Goal: Task Accomplishment & Management: Complete application form

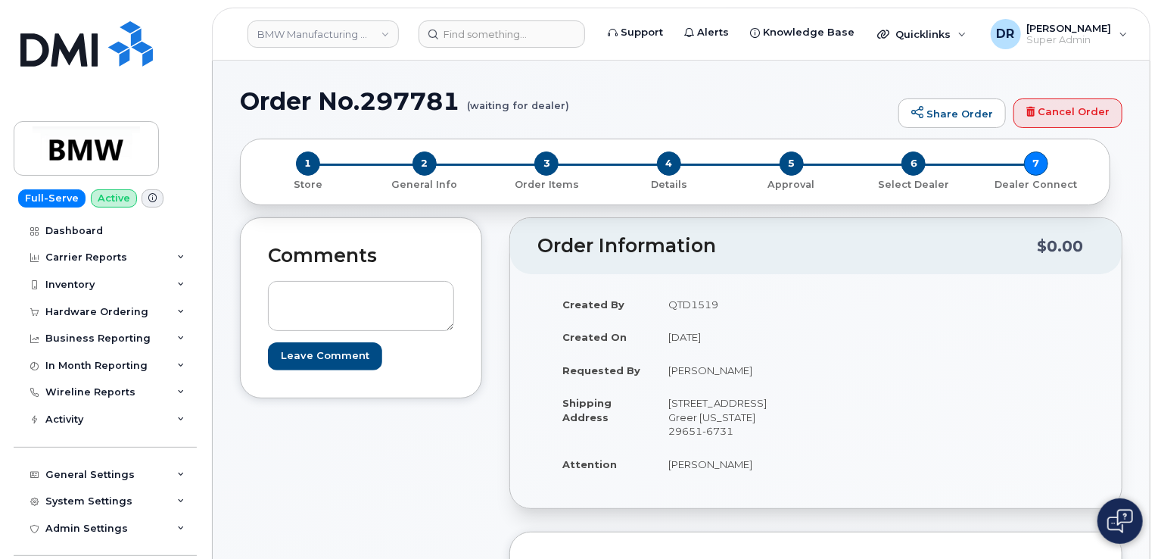
scroll to position [509, 0]
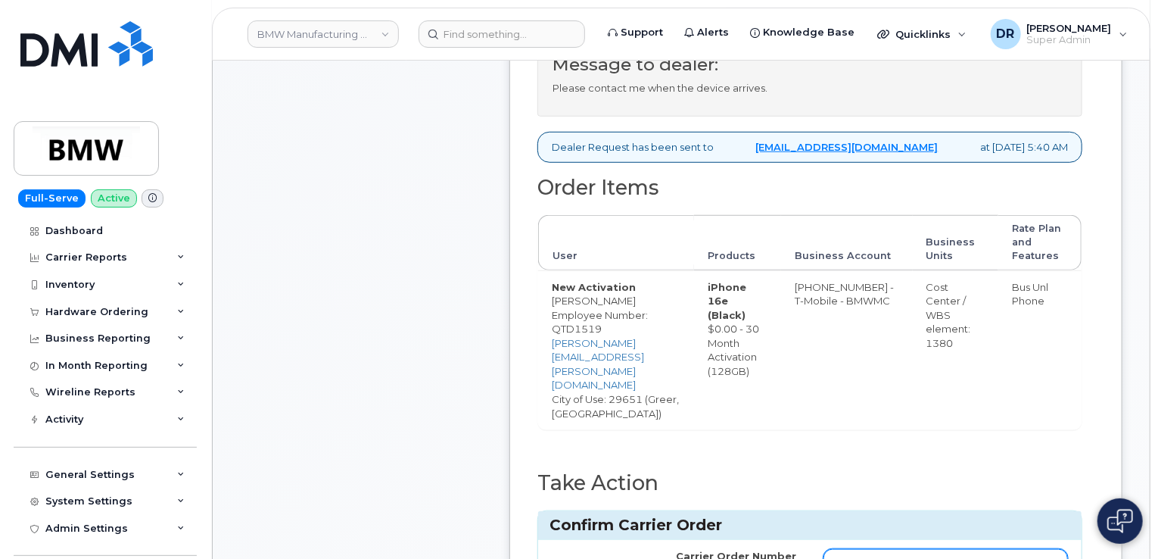
type input "771601821"
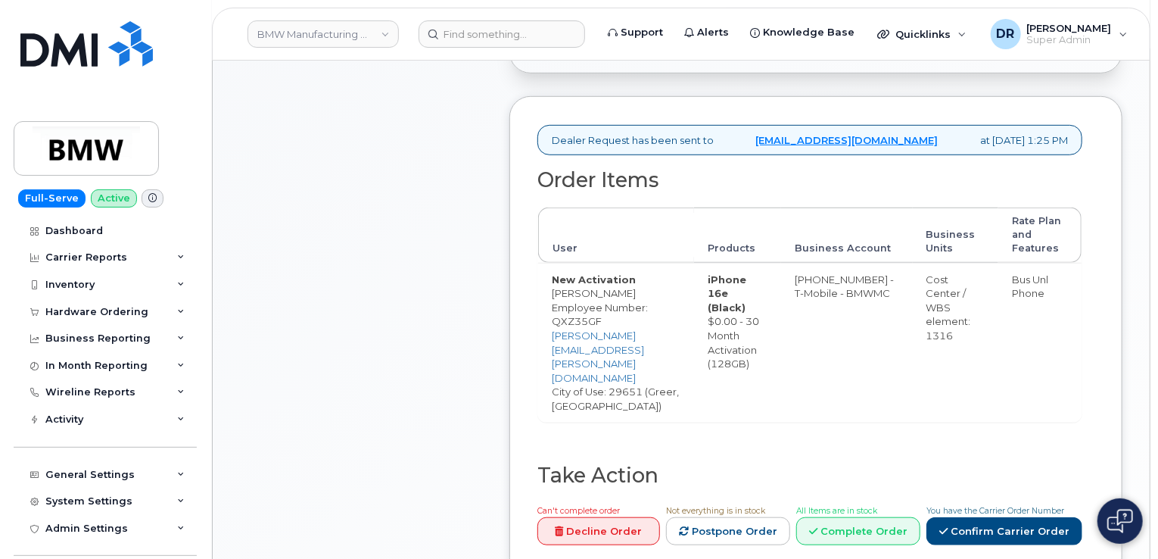
scroll to position [530, 0]
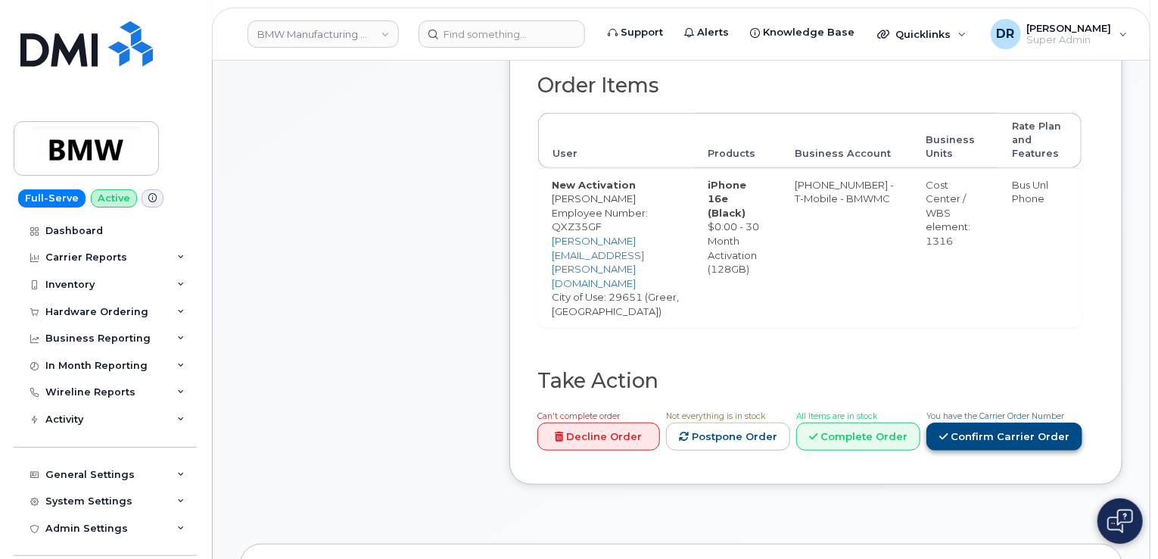
click at [1037, 422] on link "Confirm Carrier Order" at bounding box center [1005, 436] width 156 height 28
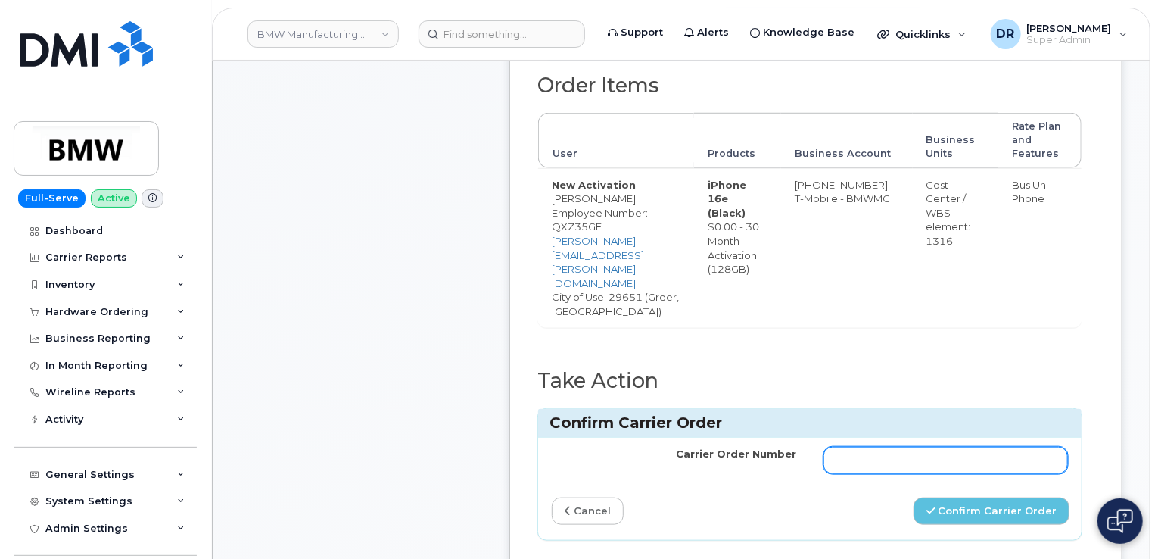
click at [993, 450] on input "Carrier Order Number" at bounding box center [946, 460] width 245 height 27
type input "771606115"
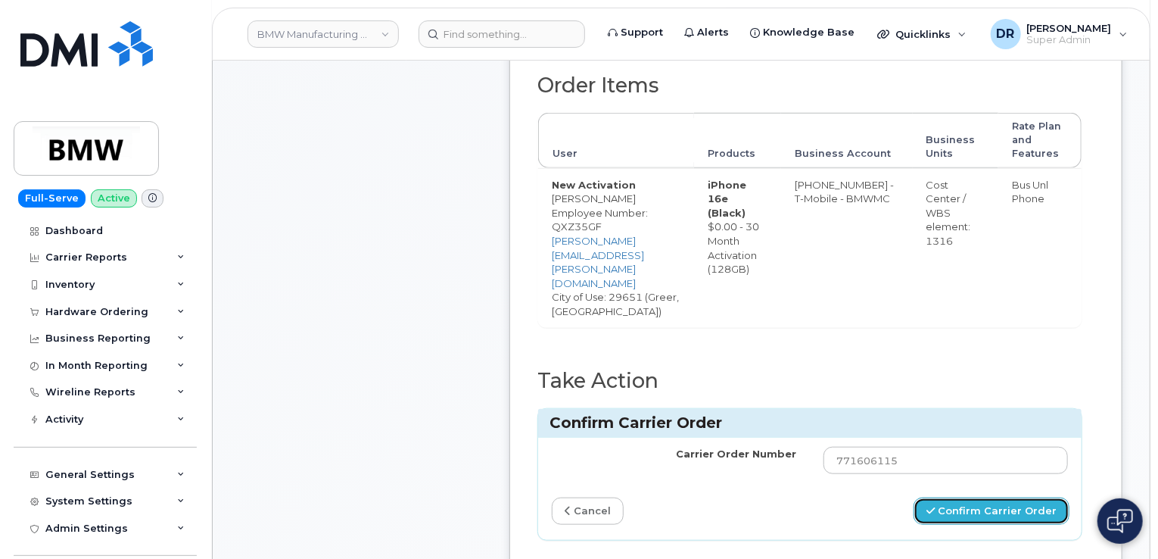
click at [987, 497] on button "Confirm Carrier Order" at bounding box center [992, 511] width 156 height 28
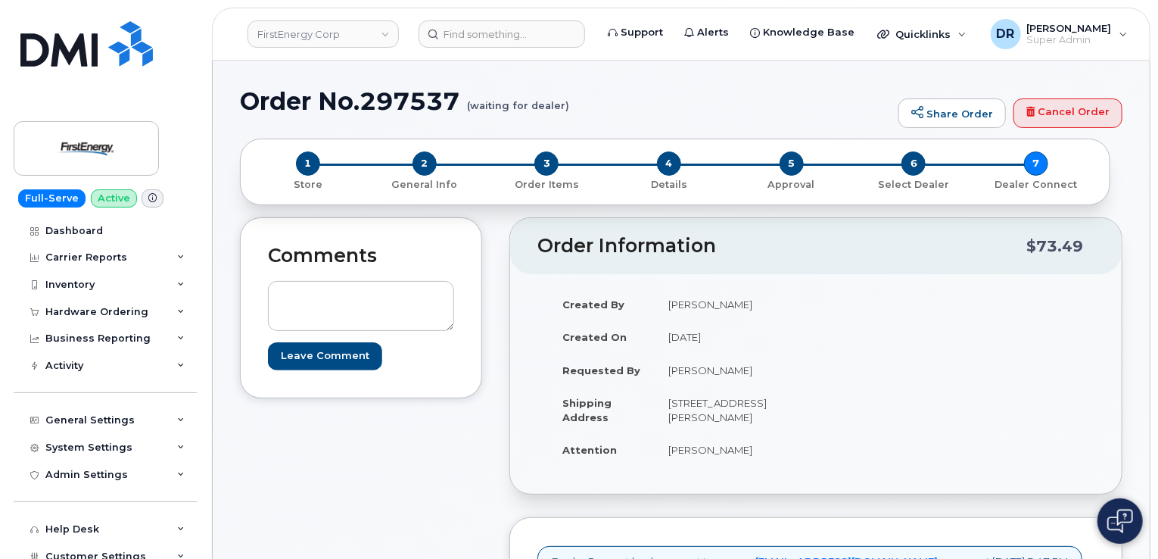
scroll to position [469, 0]
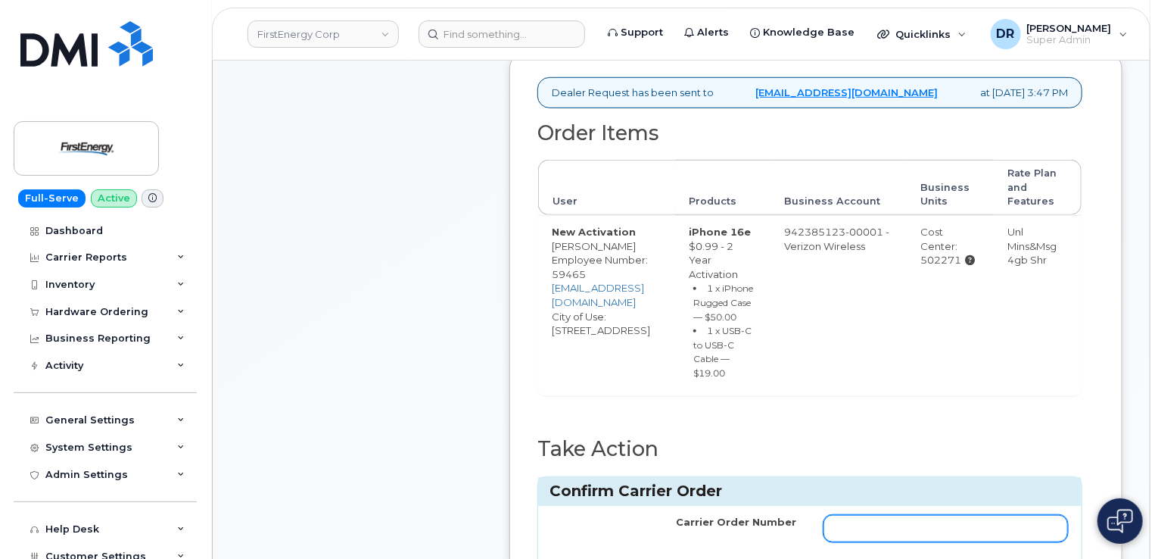
click at [946, 542] on input "Carrier Order Number" at bounding box center [946, 528] width 245 height 27
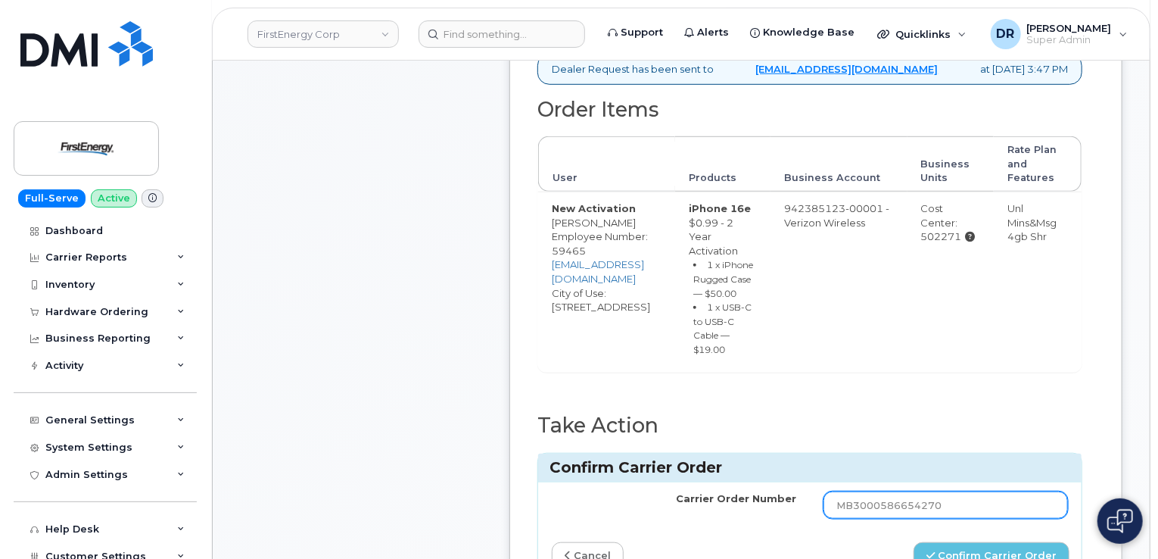
type input "MB3000586654270"
